Goal: Check status

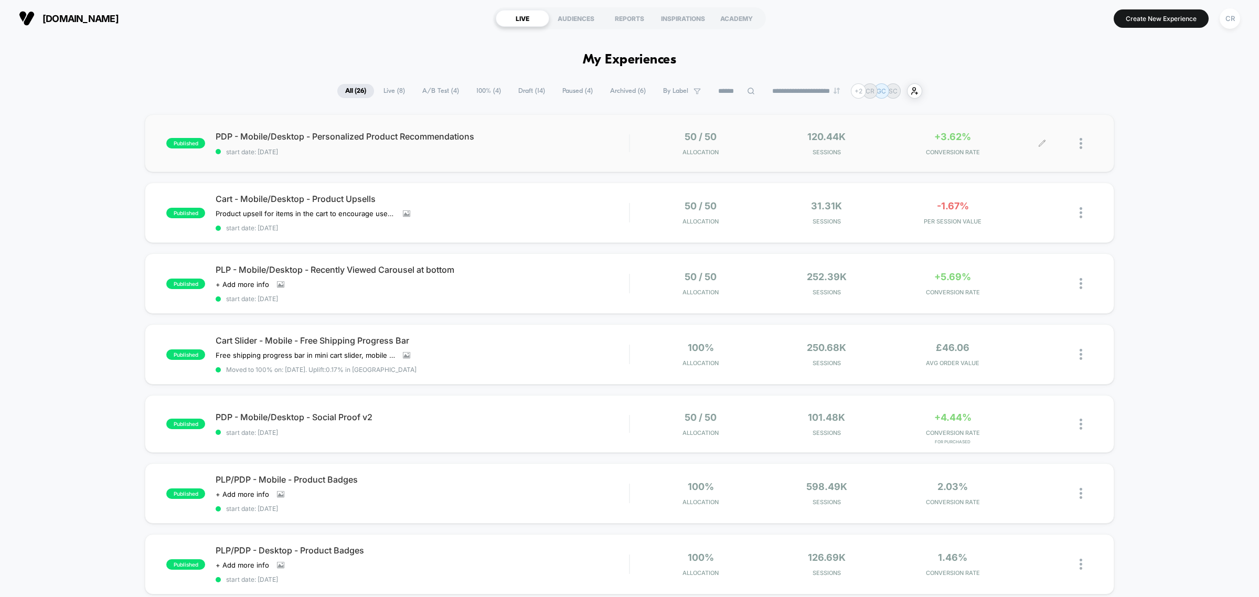
click at [969, 144] on div "+3.62% CONVERSION RATE" at bounding box center [952, 143] width 121 height 25
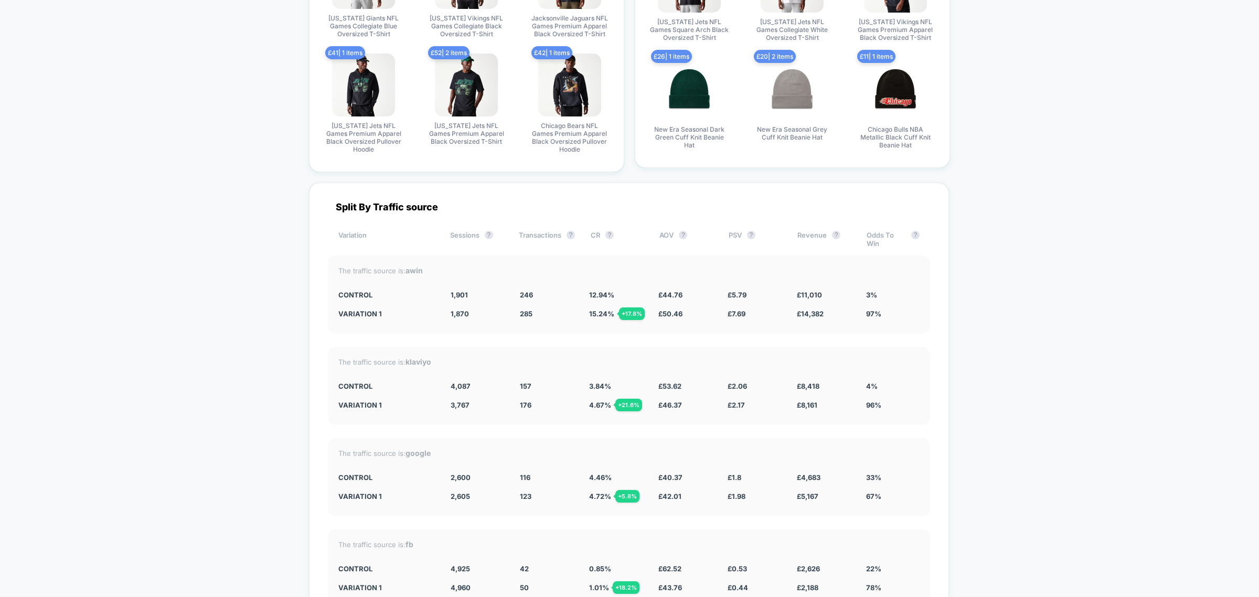
scroll to position [3147, 0]
